Goal: Transaction & Acquisition: Subscribe to service/newsletter

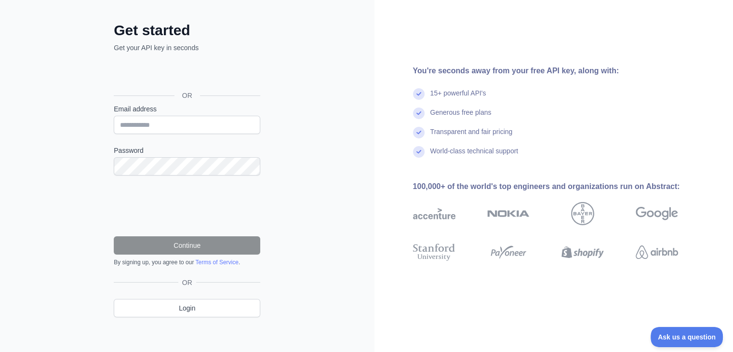
scroll to position [42, 0]
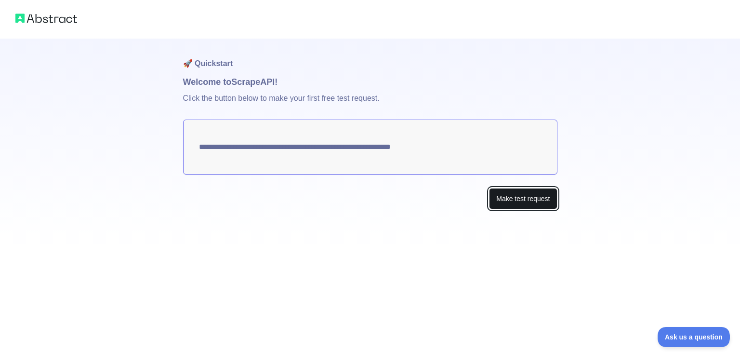
click at [529, 198] on button "Make test request" at bounding box center [523, 199] width 68 height 22
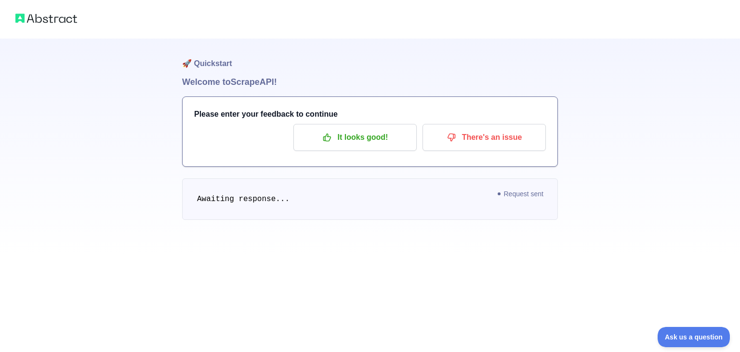
click at [287, 207] on pre "Awaiting response..." at bounding box center [370, 198] width 376 height 41
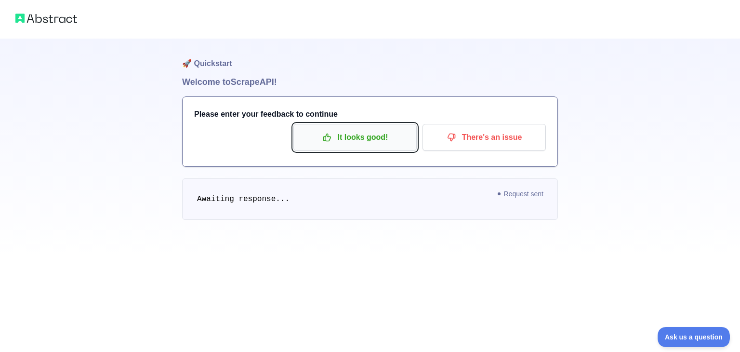
click at [338, 142] on p "It looks good!" at bounding box center [355, 137] width 109 height 16
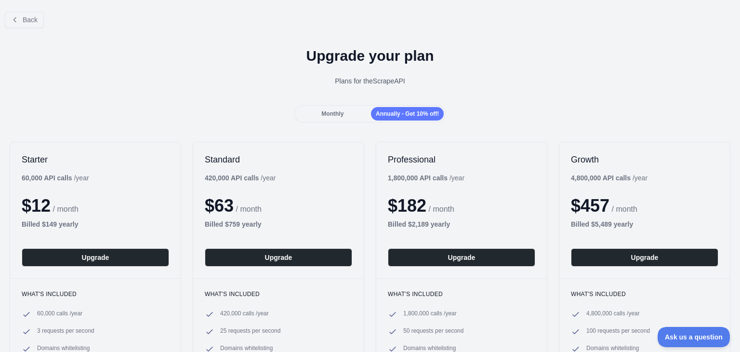
click at [328, 108] on div "Monthly" at bounding box center [332, 113] width 73 height 13
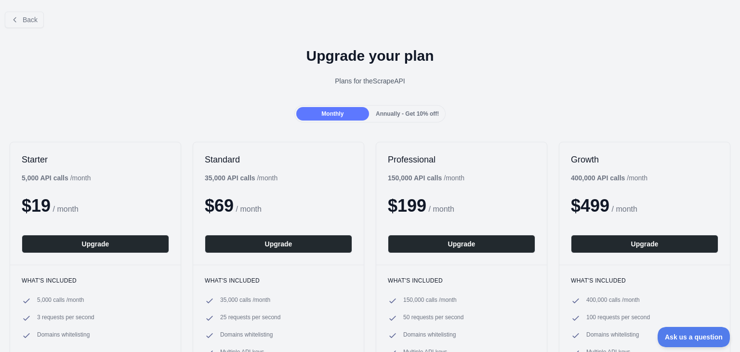
click at [406, 116] on span "Annually - Get 10% off!" at bounding box center [407, 113] width 63 height 7
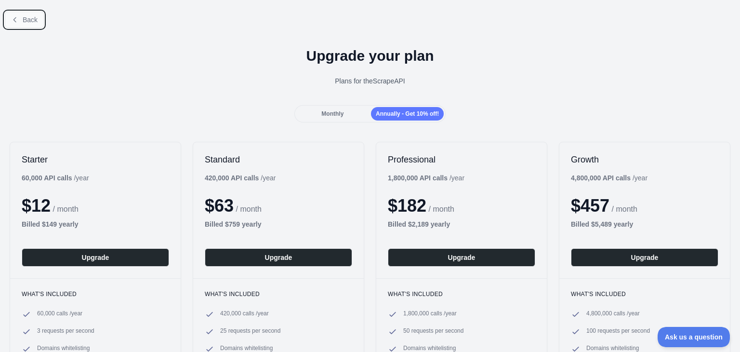
click at [28, 21] on span "Back" at bounding box center [30, 20] width 15 height 8
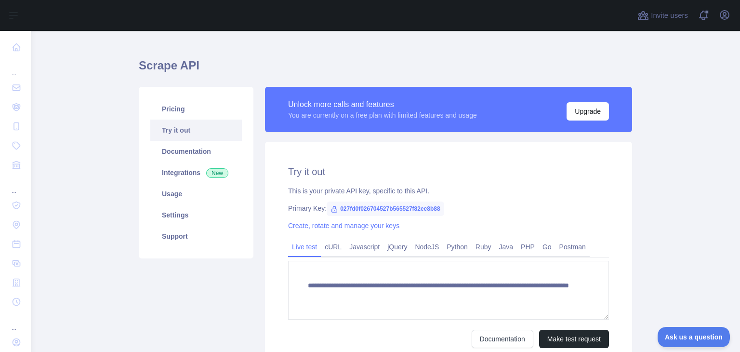
scroll to position [9, 0]
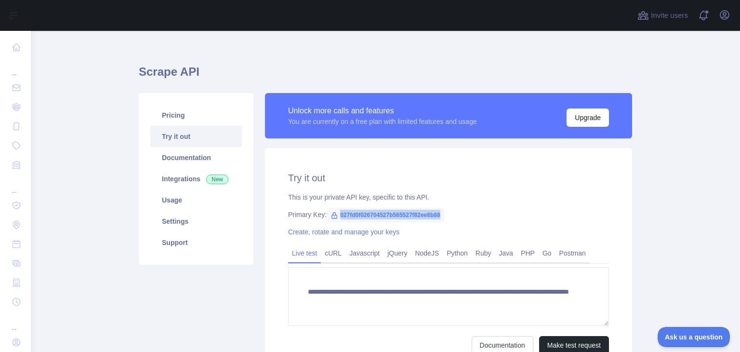
drag, startPoint x: 334, startPoint y: 213, endPoint x: 456, endPoint y: 213, distance: 121.9
click at [456, 213] on div "Primary Key: 027fd0f026704527b565527f82ee8b88" at bounding box center [448, 215] width 321 height 10
copy span "027fd0f026704527b565527f82ee8b88"
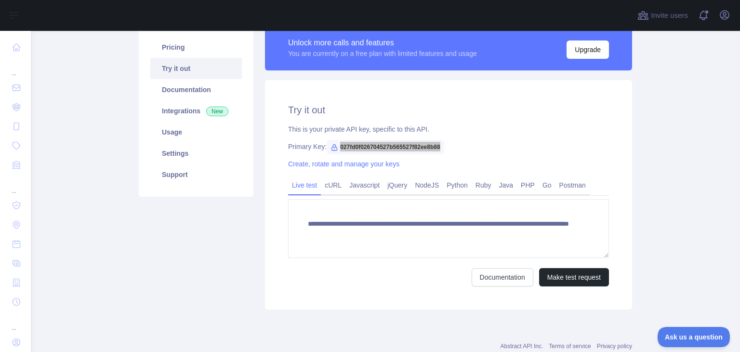
scroll to position [106, 0]
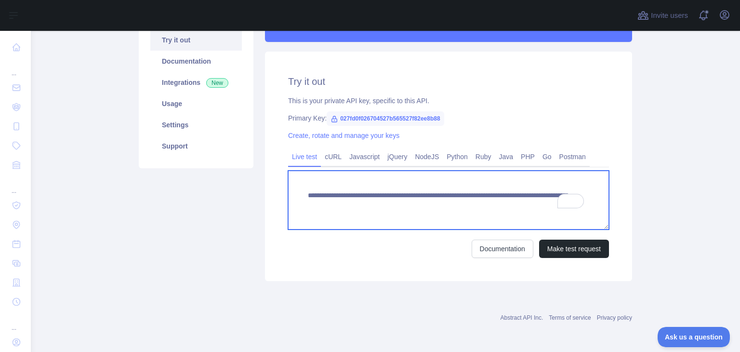
drag, startPoint x: 302, startPoint y: 195, endPoint x: 397, endPoint y: 193, distance: 95.4
click at [397, 193] on textarea "**********" at bounding box center [448, 200] width 321 height 59
